Goal: Check status: Check status

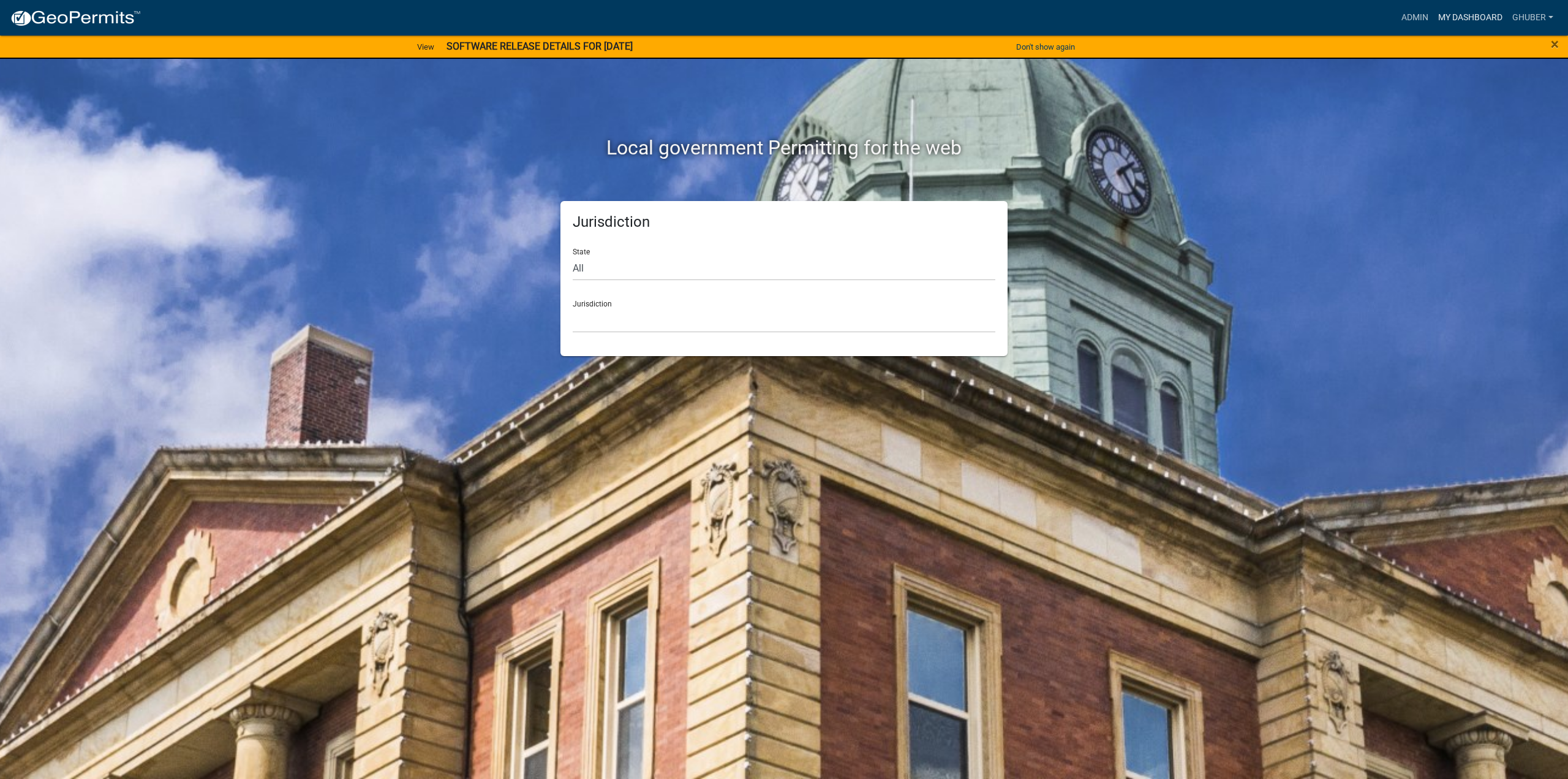
click at [1460, 18] on link "My Dashboard" at bounding box center [1470, 18] width 74 height 23
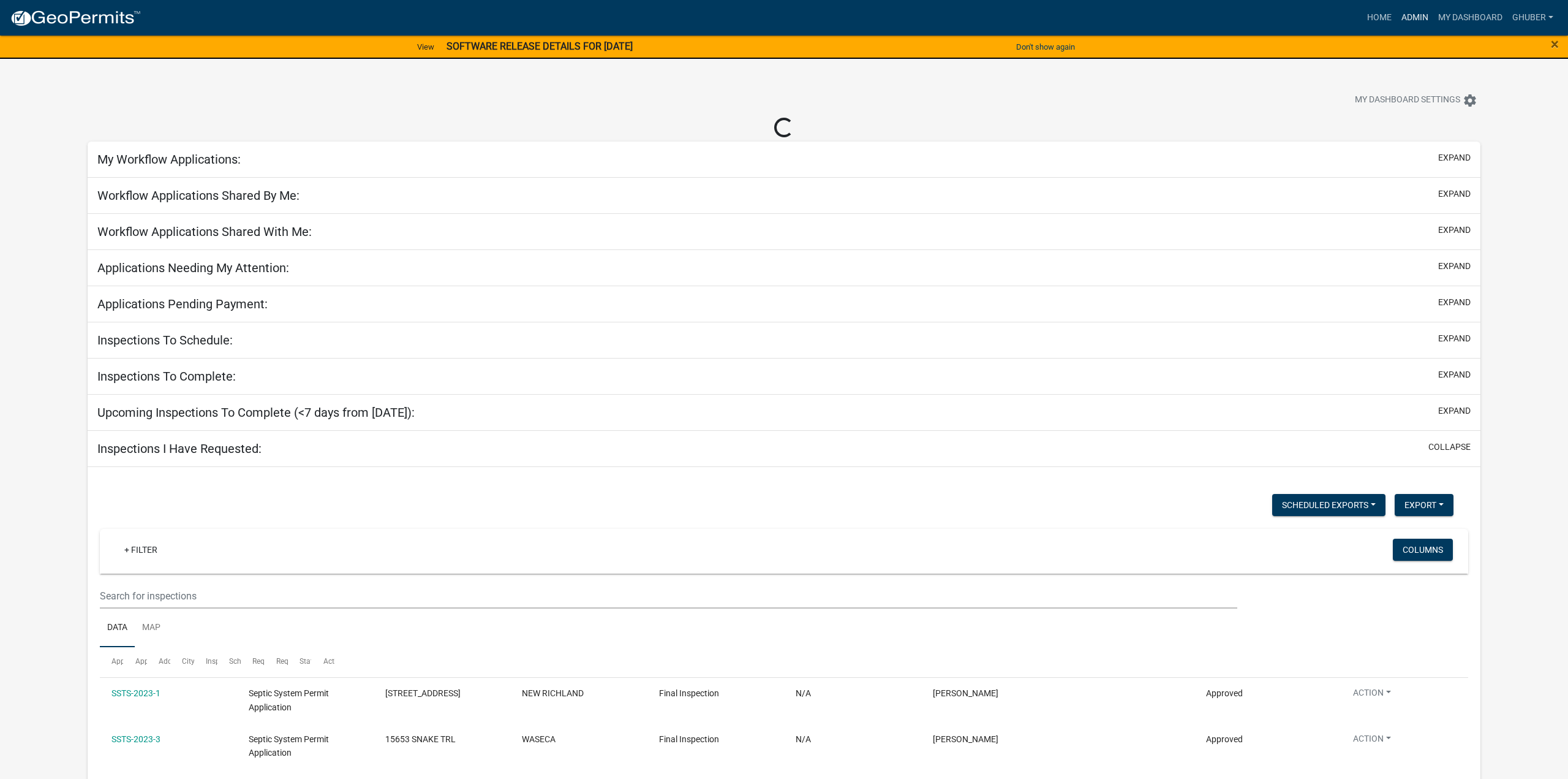
click at [1405, 17] on link "Admin" at bounding box center [1415, 18] width 37 height 23
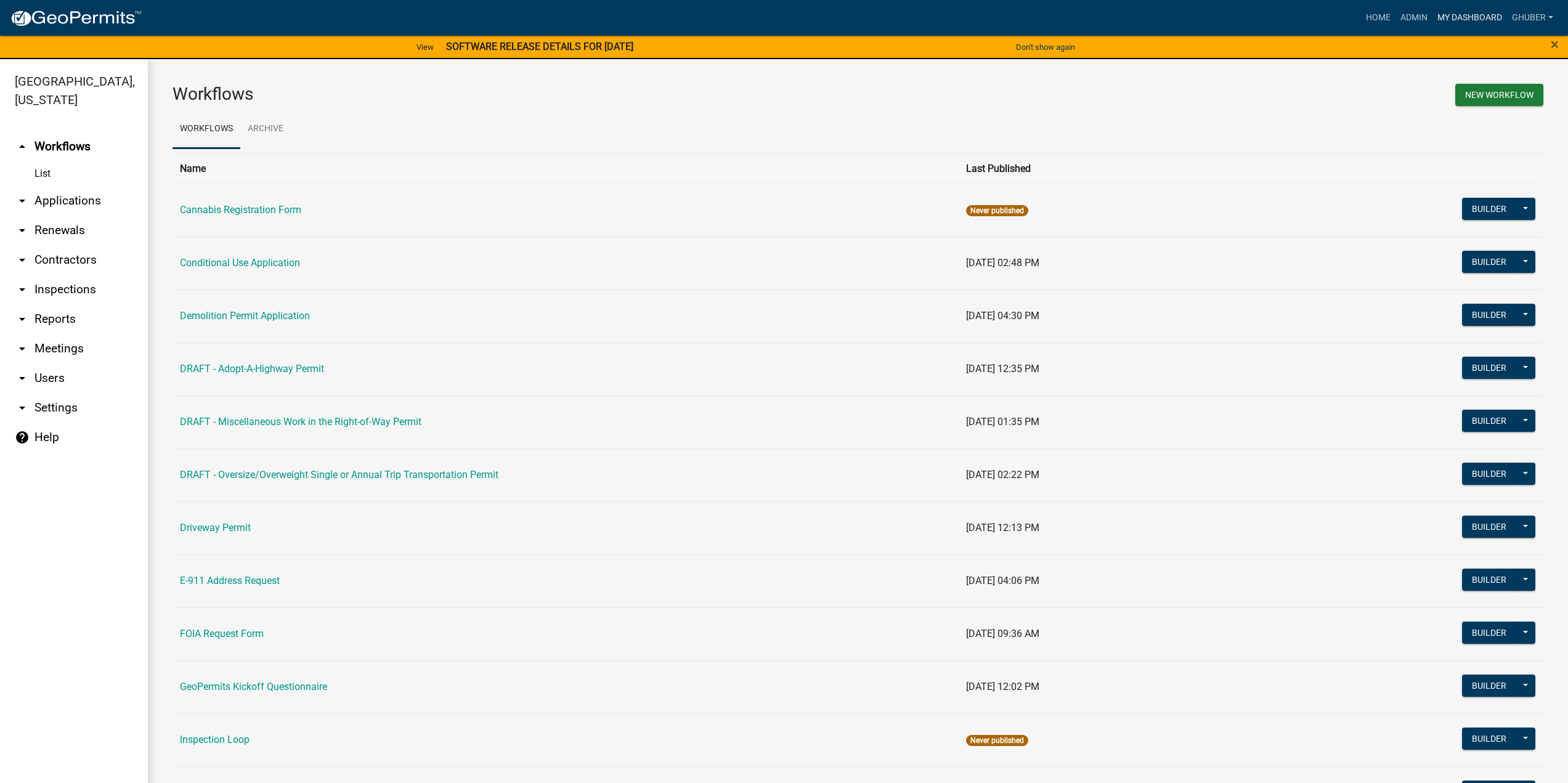
click at [1475, 15] on link "My Dashboard" at bounding box center [1470, 18] width 74 height 24
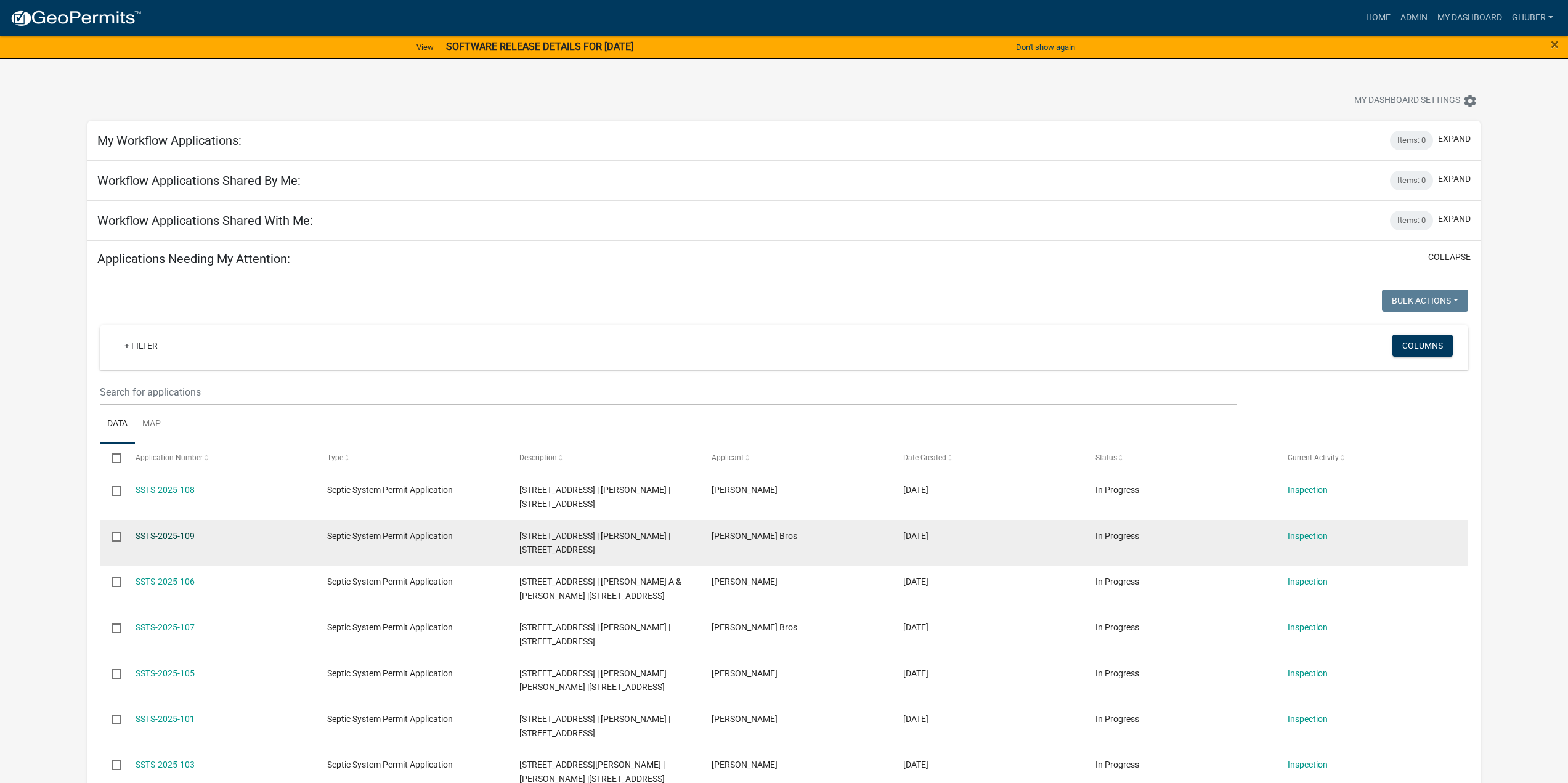
click at [176, 532] on link "SSTS-2025-109" at bounding box center [165, 535] width 59 height 10
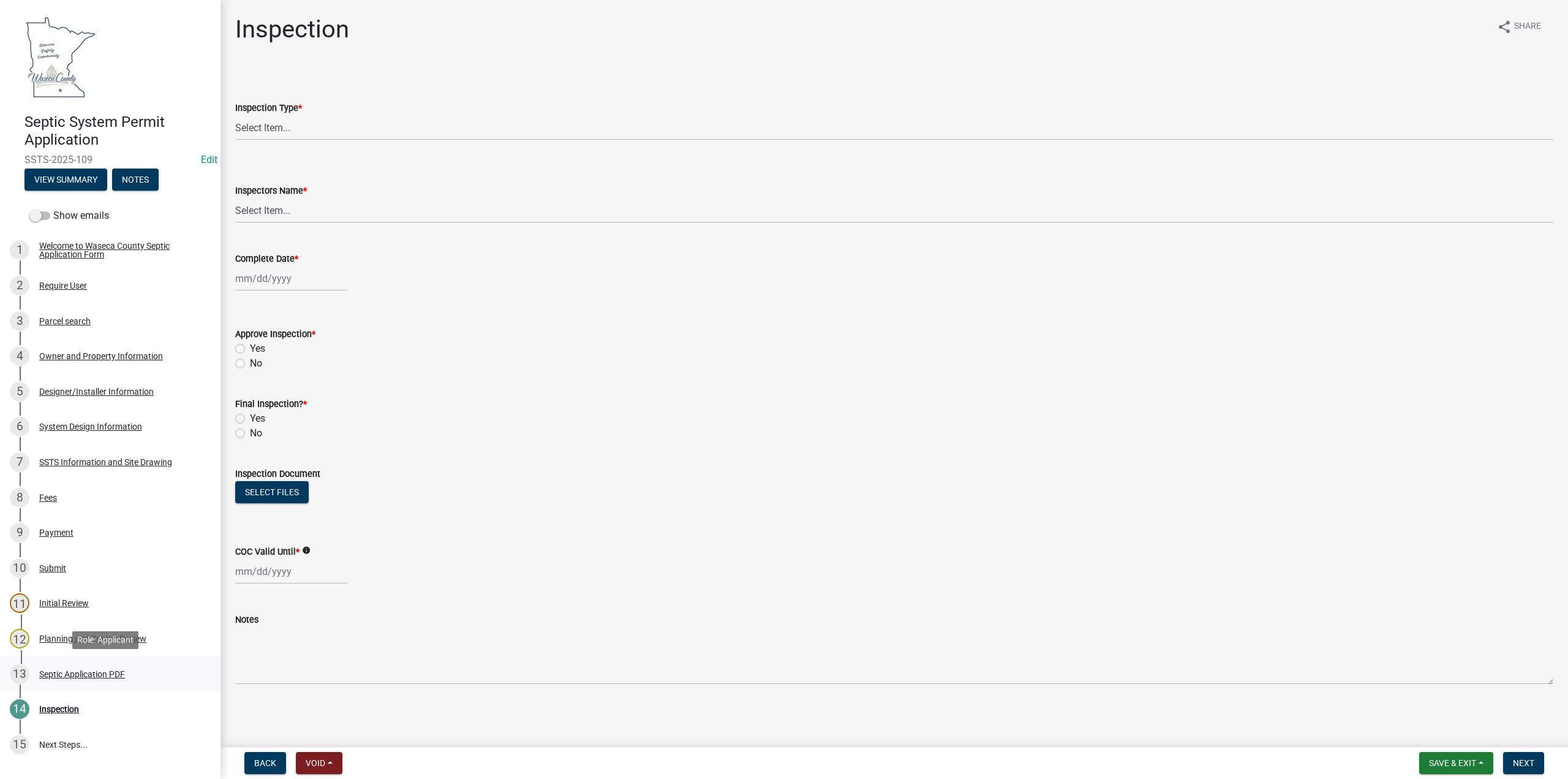
click at [79, 675] on div "Septic Application PDF" at bounding box center [81, 674] width 86 height 9
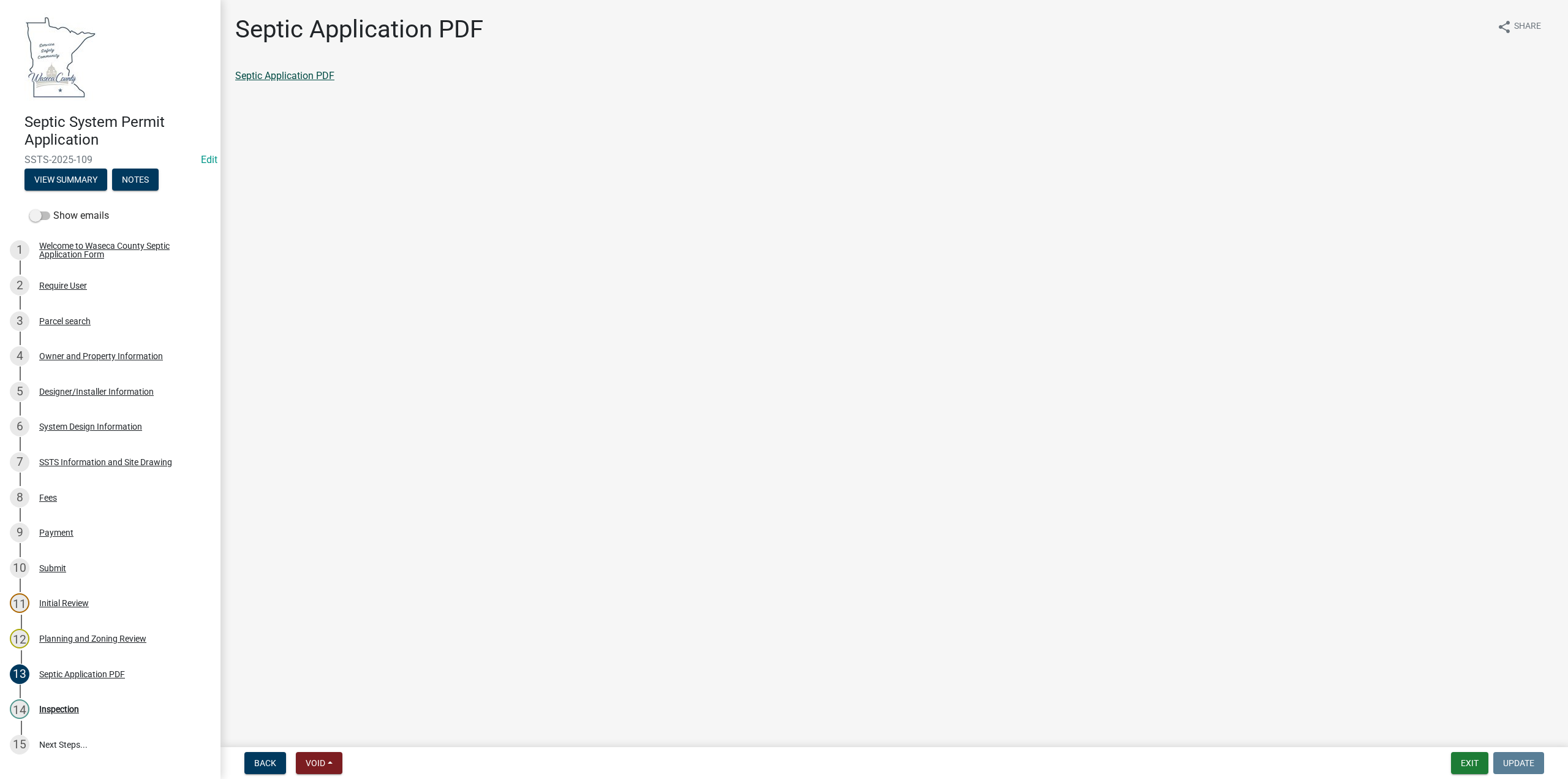
click at [285, 76] on link "Septic Application PDF" at bounding box center [284, 76] width 99 height 12
